Goal: Transaction & Acquisition: Download file/media

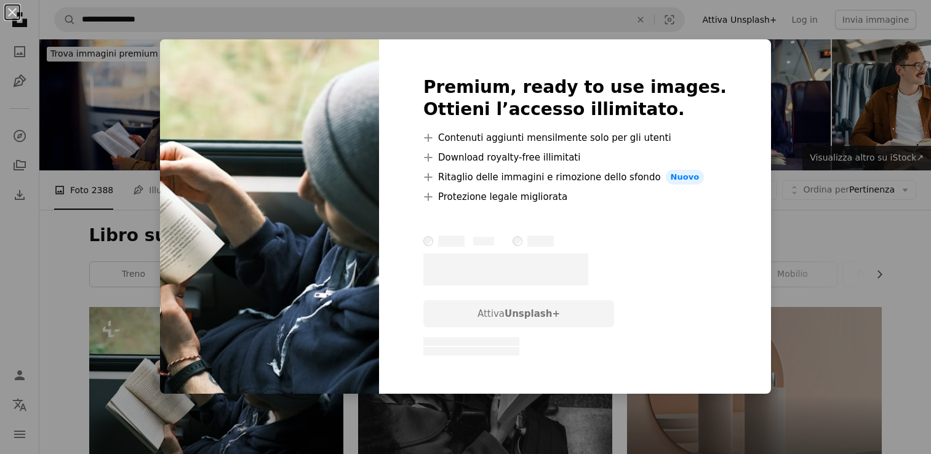
scroll to position [123, 0]
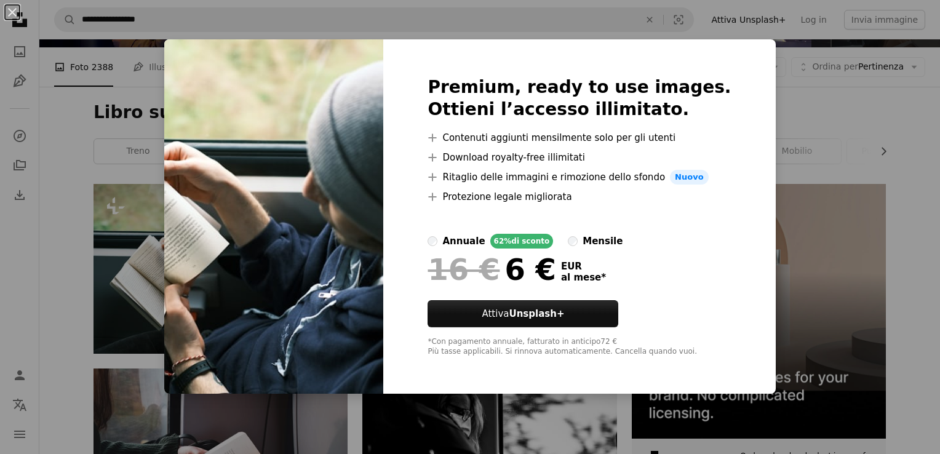
click at [843, 151] on div "An X shape Premium, ready to use images. Ottieni l’accesso illimitato. A plus s…" at bounding box center [470, 227] width 940 height 454
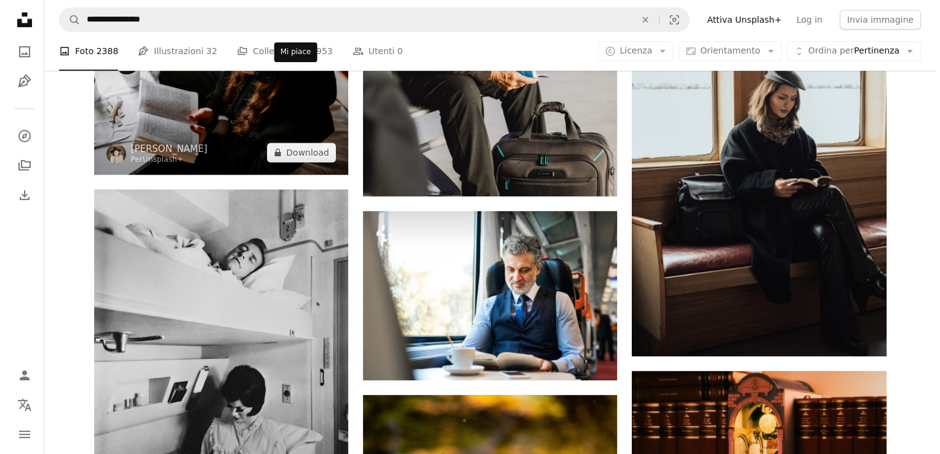
scroll to position [1046, 0]
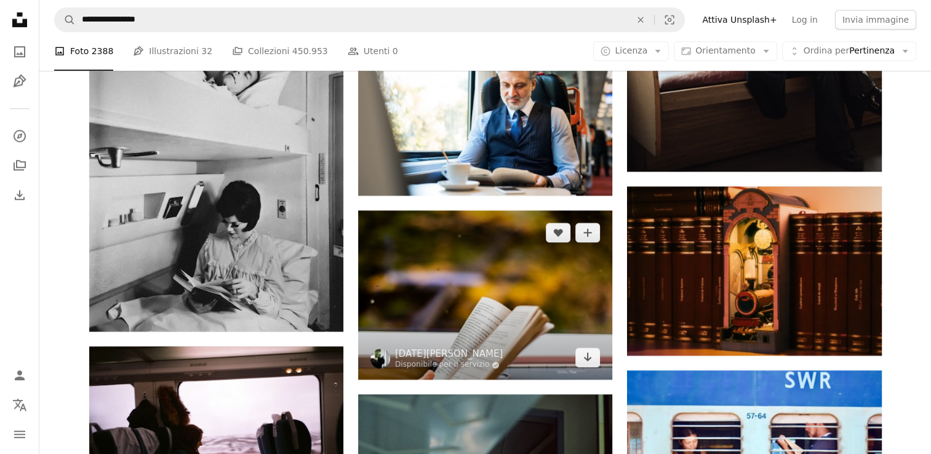
click at [537, 334] on img at bounding box center [485, 294] width 254 height 169
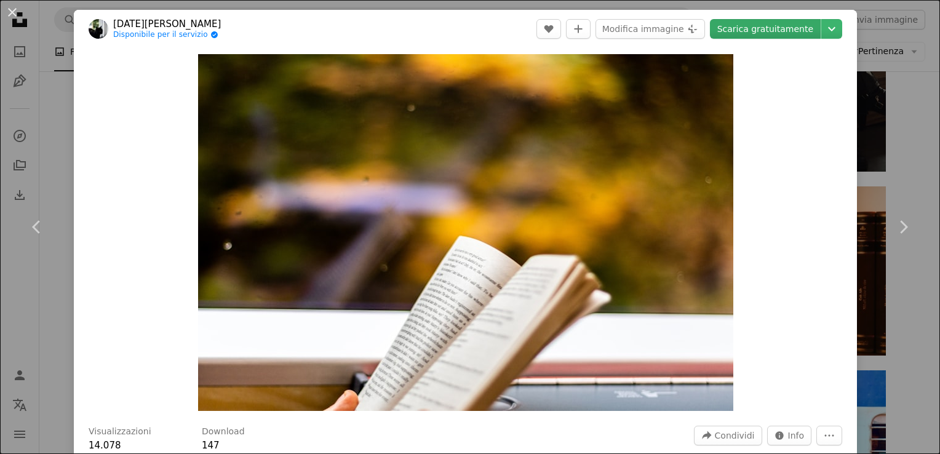
click at [790, 31] on link "Scarica gratuitamente" at bounding box center [765, 29] width 111 height 20
